Goal: Find specific page/section: Find specific page/section

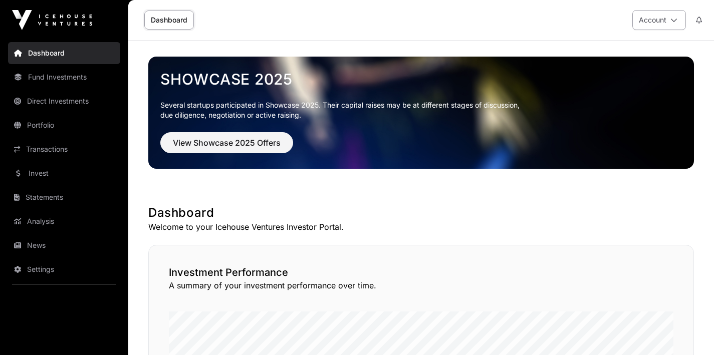
click at [675, 23] on icon at bounding box center [673, 20] width 7 height 7
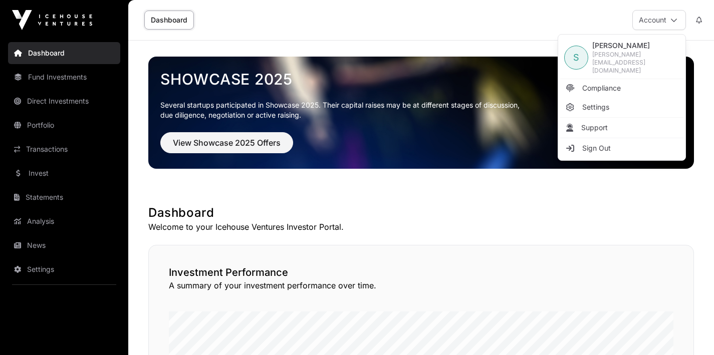
click at [470, 43] on div "Showcase 2025 Several startups participated in Showcase 2025. Their capital rai…" at bounding box center [421, 113] width 546 height 144
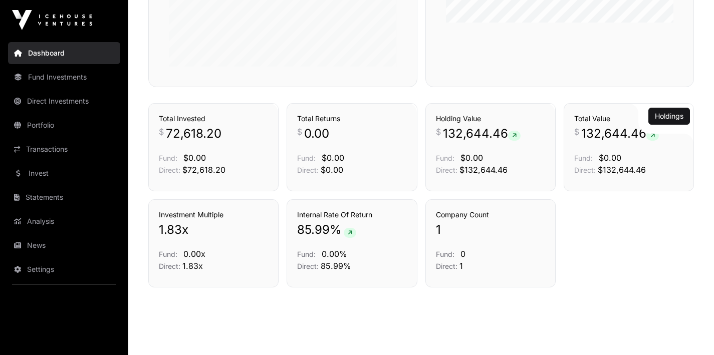
scroll to position [682, 0]
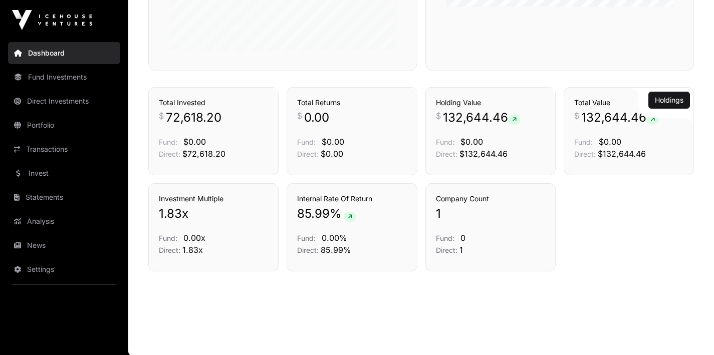
click at [614, 121] on span "132,644.46" at bounding box center [620, 118] width 78 height 16
click at [657, 100] on link "Holdings" at bounding box center [669, 100] width 29 height 10
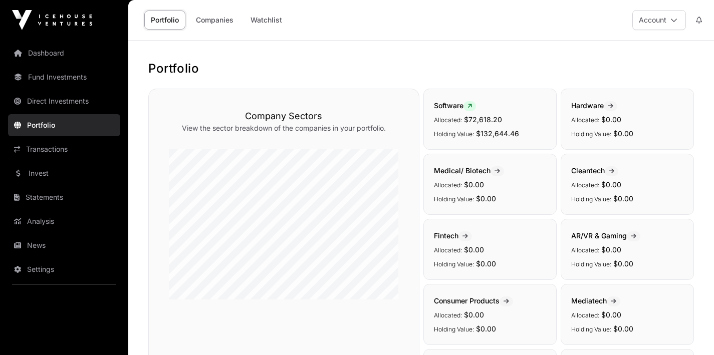
click at [45, 322] on nav "Dashboard Fund Investments Direct Investments Portfolio Transactions Invest Sta…" at bounding box center [64, 193] width 128 height 307
